Goal: Task Accomplishment & Management: Manage account settings

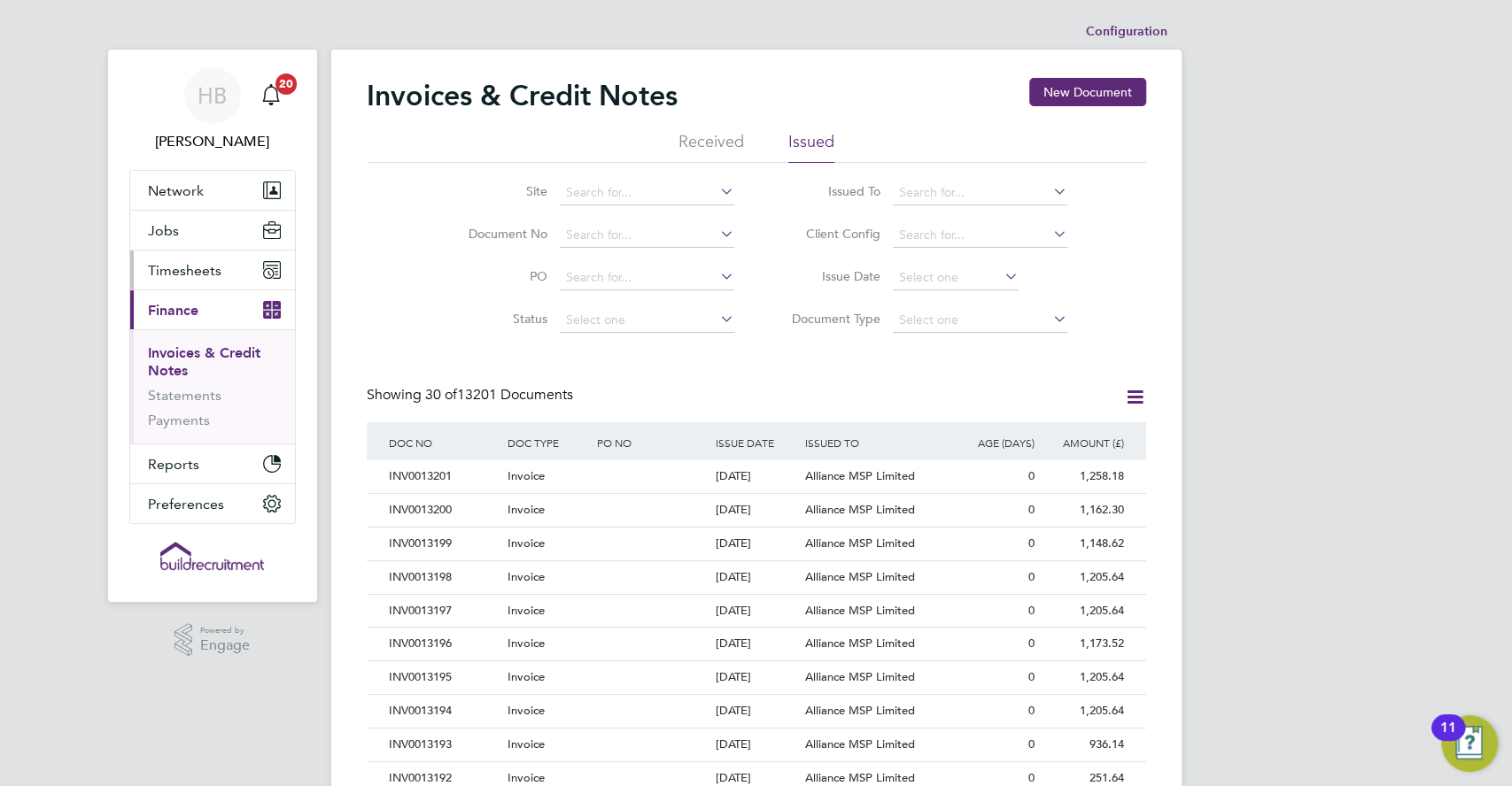
click at [192, 260] on button "Timesheets" at bounding box center [212, 270] width 165 height 39
click at [202, 263] on span "Timesheets" at bounding box center [184, 270] width 74 height 16
click at [182, 274] on span "Timesheets" at bounding box center [184, 270] width 74 height 16
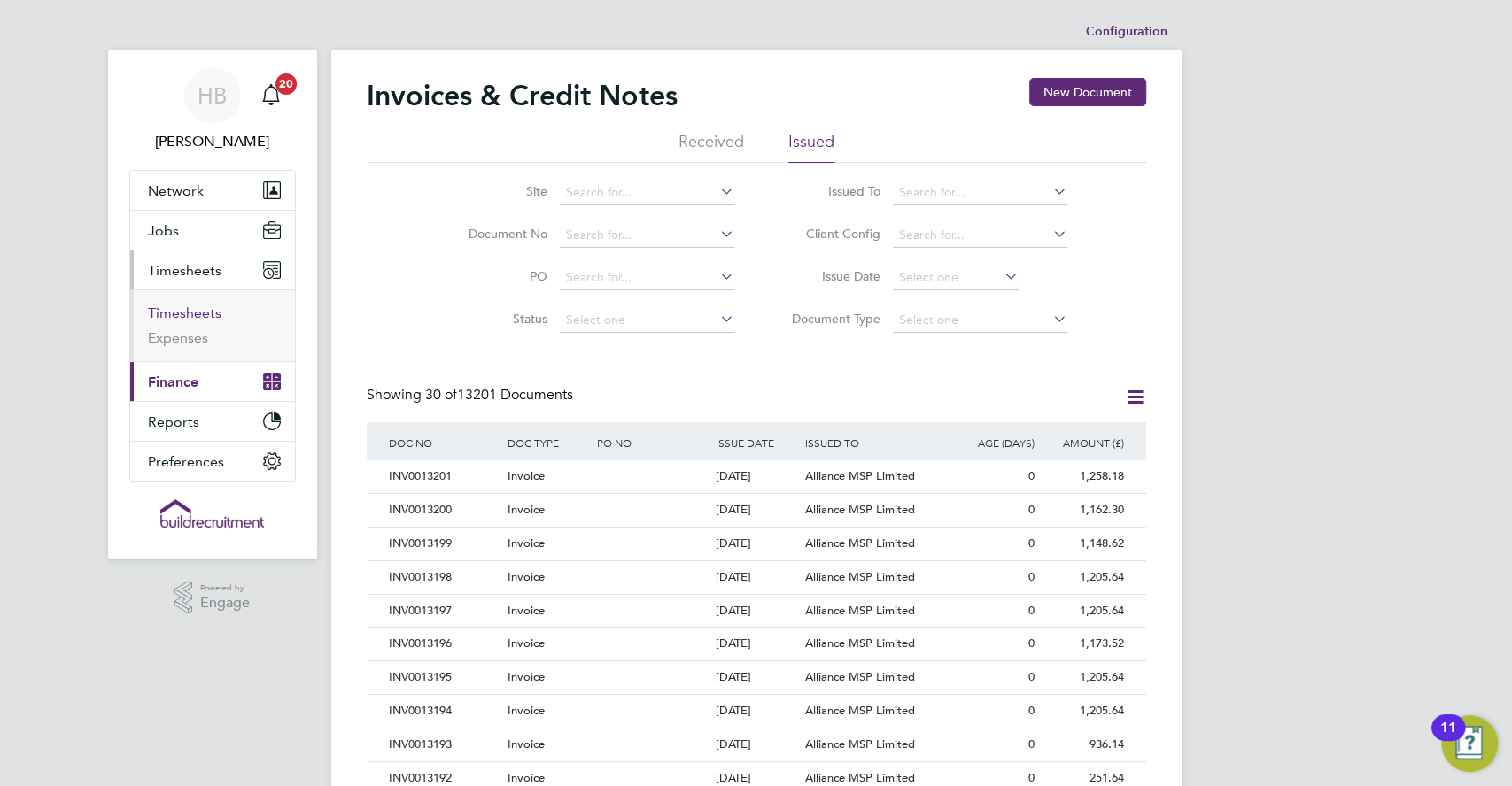
click at [185, 309] on link "Timesheets" at bounding box center [184, 313] width 74 height 16
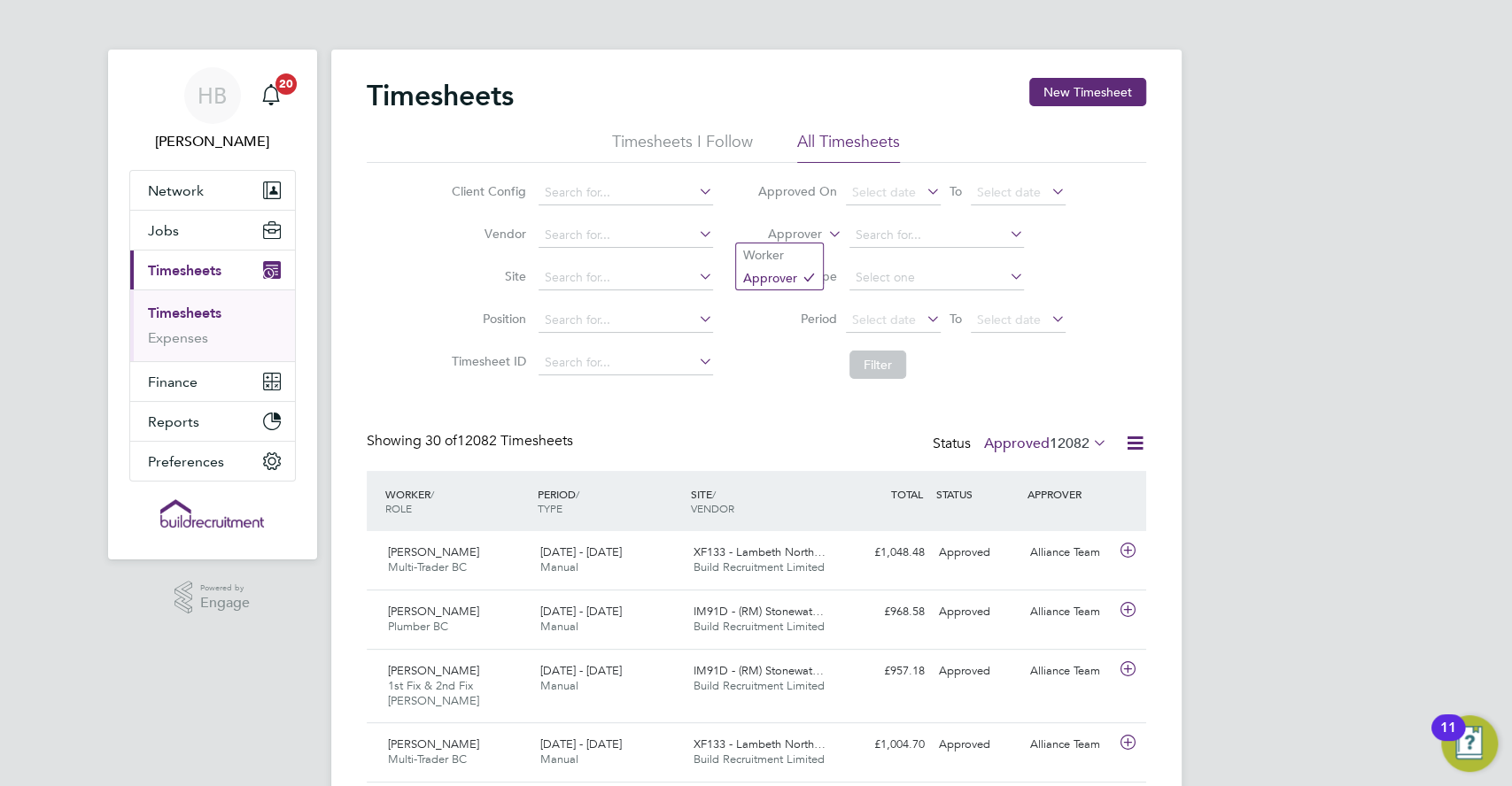
click at [824, 233] on icon at bounding box center [824, 229] width 0 height 16
click at [795, 259] on li "Worker" at bounding box center [779, 254] width 87 height 23
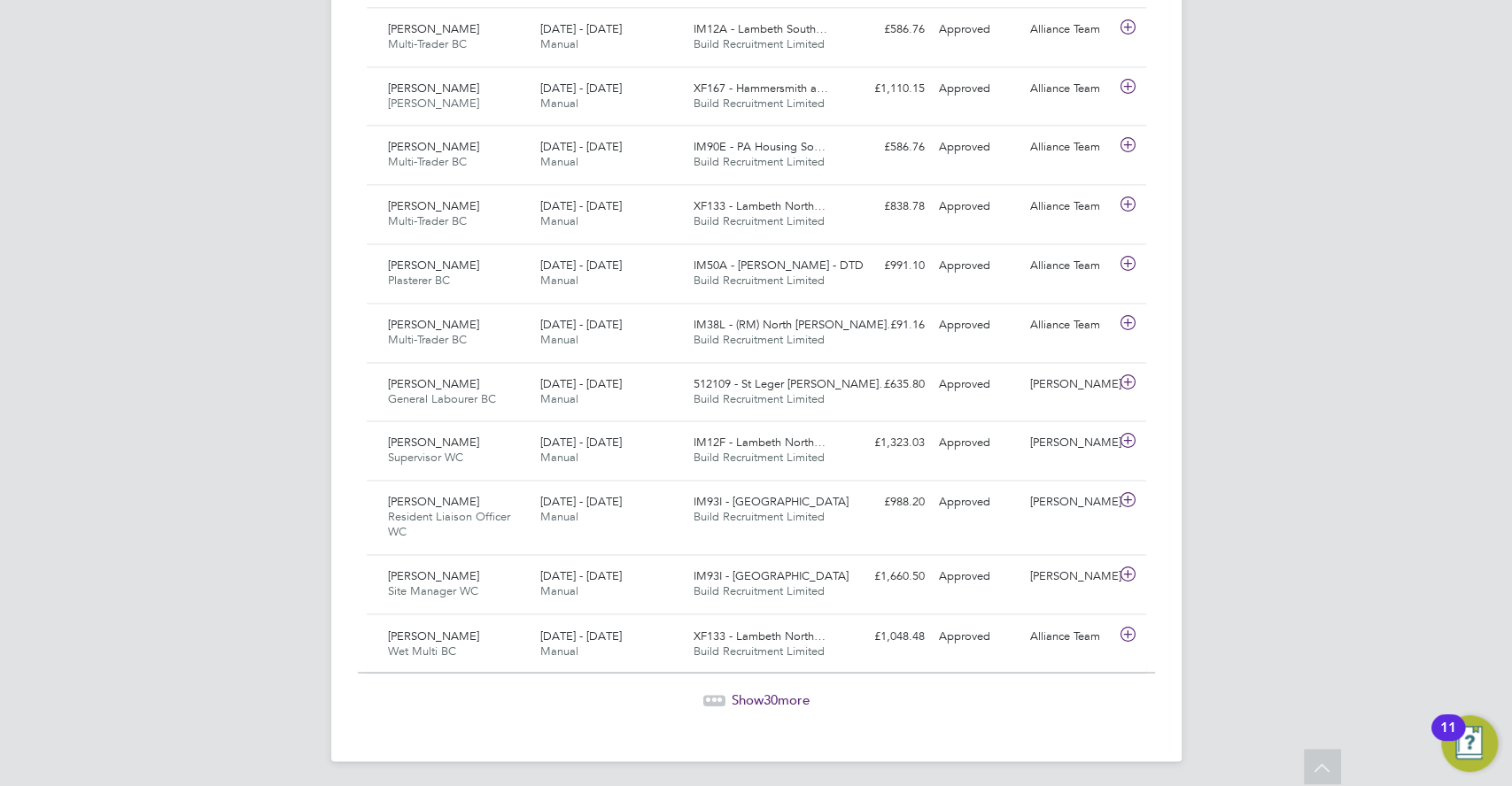
click at [738, 696] on span "Show 30 more" at bounding box center [770, 699] width 78 height 16
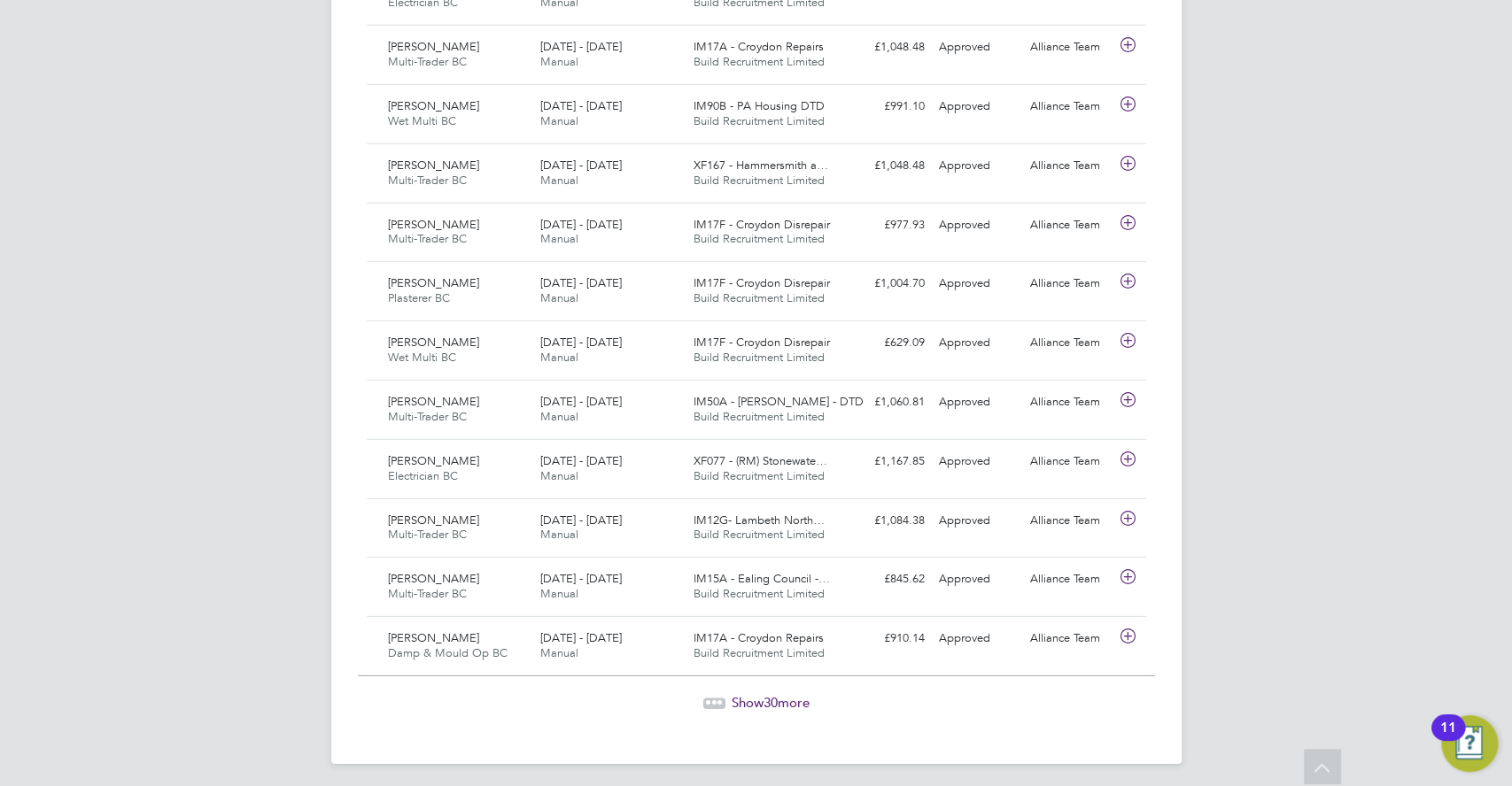
click at [764, 703] on span "30" at bounding box center [771, 702] width 15 height 16
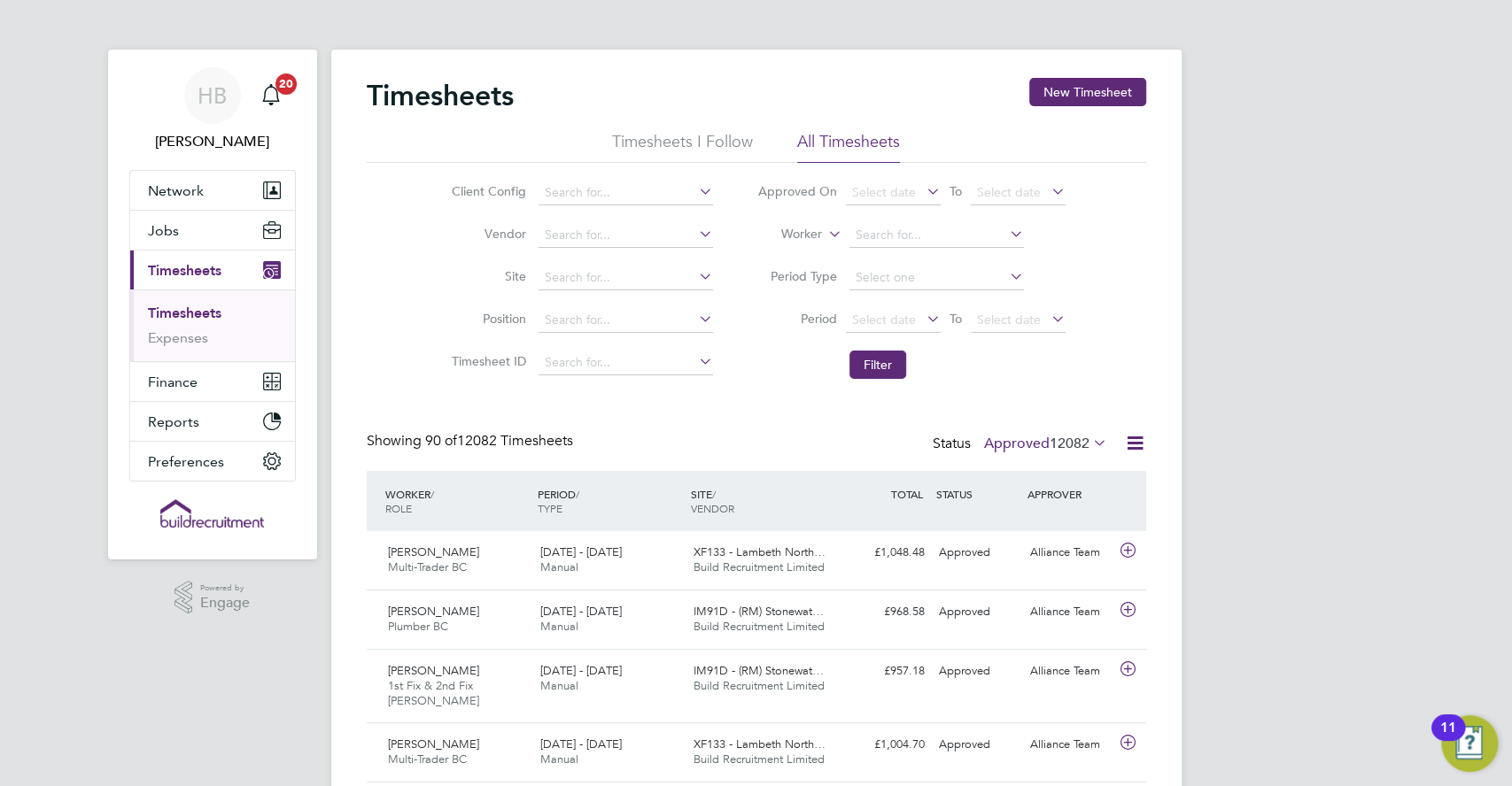
scroll to position [59, 153]
drag, startPoint x: 806, startPoint y: 482, endPoint x: 836, endPoint y: 480, distance: 30.1
click at [810, 481] on div "SITE / VENDOR" at bounding box center [763, 501] width 153 height 47
